Goal: Register for event/course

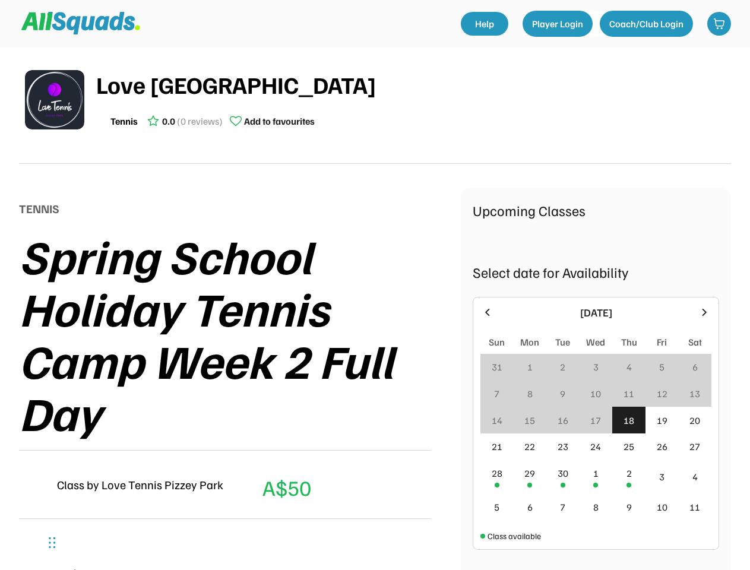
click at [375, 285] on div "Spring School Holiday Tennis Camp Week 2 Full Day" at bounding box center [240, 333] width 442 height 209
click at [375, 303] on div "Spring School Holiday Tennis Camp Week 2 Full Day" at bounding box center [240, 333] width 442 height 209
click at [375, 309] on div "Spring School Holiday Tennis Camp Week 2 Full Day" at bounding box center [240, 333] width 442 height 209
click at [375, 106] on div "Love Tennis Pizzey Park Tennis 0.0 (0 reviews) Add to favourites" at bounding box center [413, 100] width 635 height 67
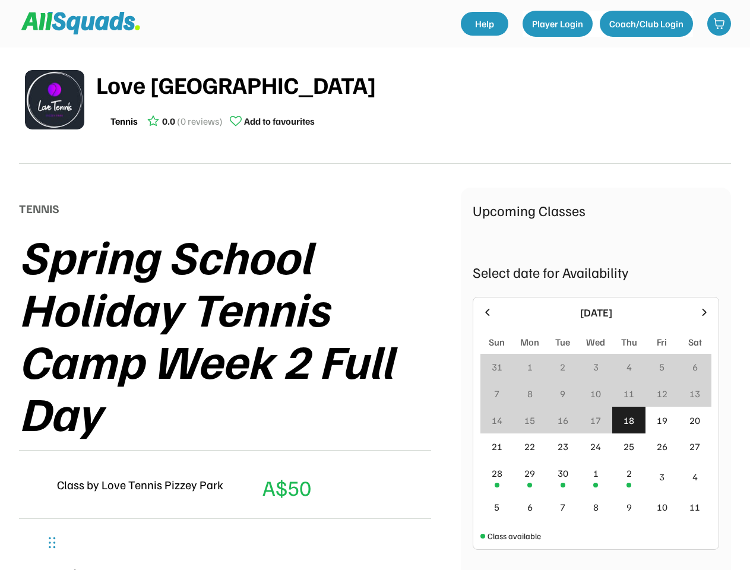
click at [55, 100] on img at bounding box center [54, 99] width 59 height 59
click at [414, 100] on div "Love [GEOGRAPHIC_DATA]" at bounding box center [413, 85] width 635 height 36
click at [414, 84] on div "Love [GEOGRAPHIC_DATA]" at bounding box center [413, 85] width 635 height 36
click at [414, 121] on div "Tennis 0.0 (0 reviews) Add to favourites" at bounding box center [413, 121] width 635 height 24
click at [124, 121] on div "Tennis" at bounding box center [124, 121] width 27 height 14
